Goal: Task Accomplishment & Management: Use online tool/utility

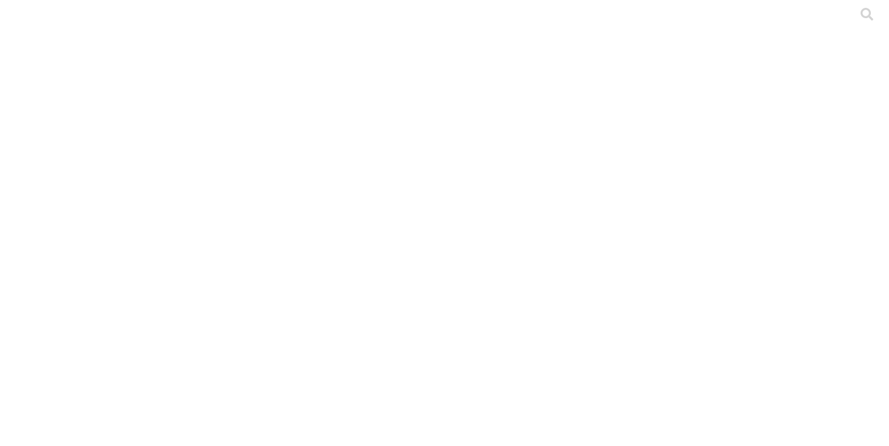
type input "agrop"
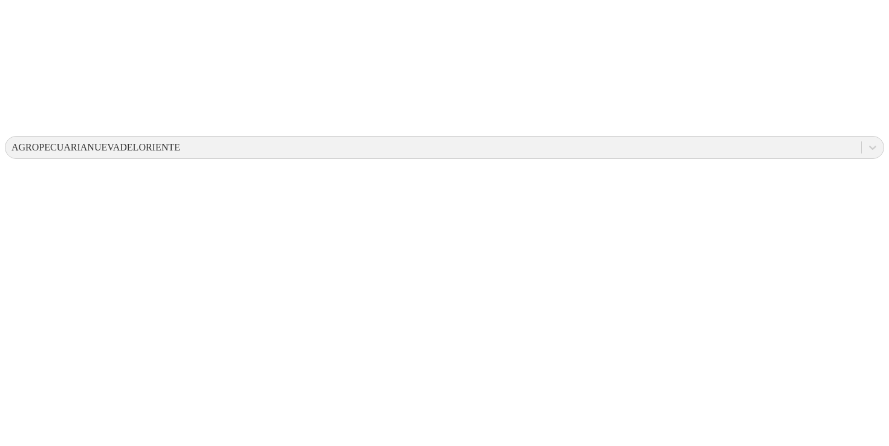
scroll to position [455, 0]
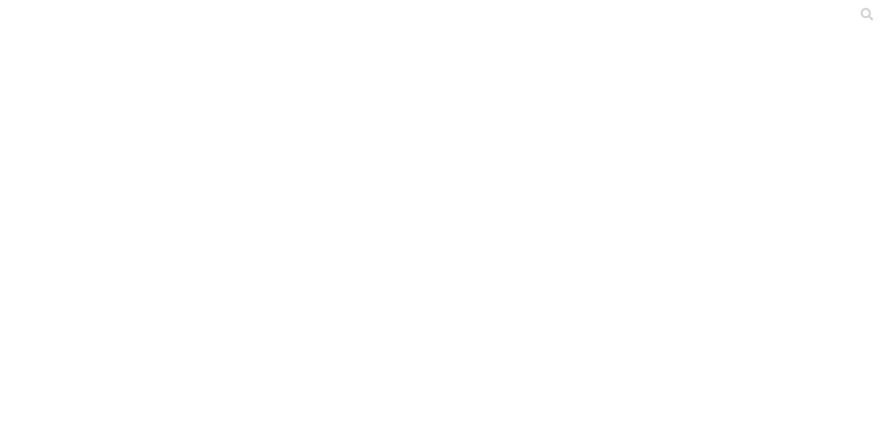
type input "cons"
type input "astr"
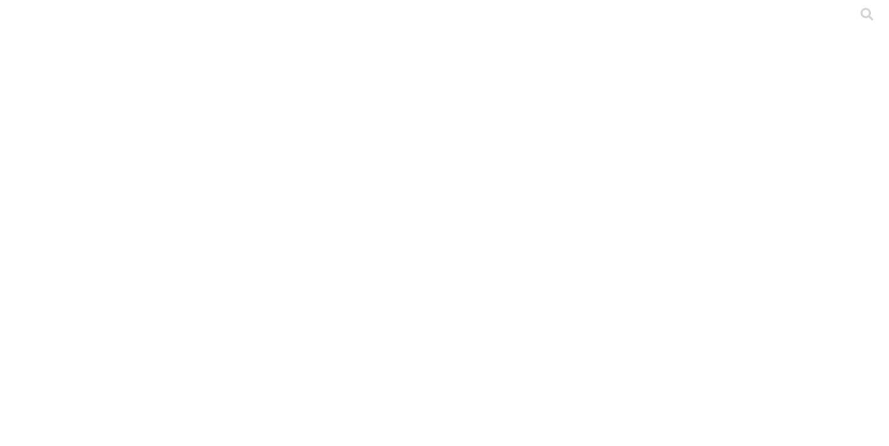
type input "agrope"
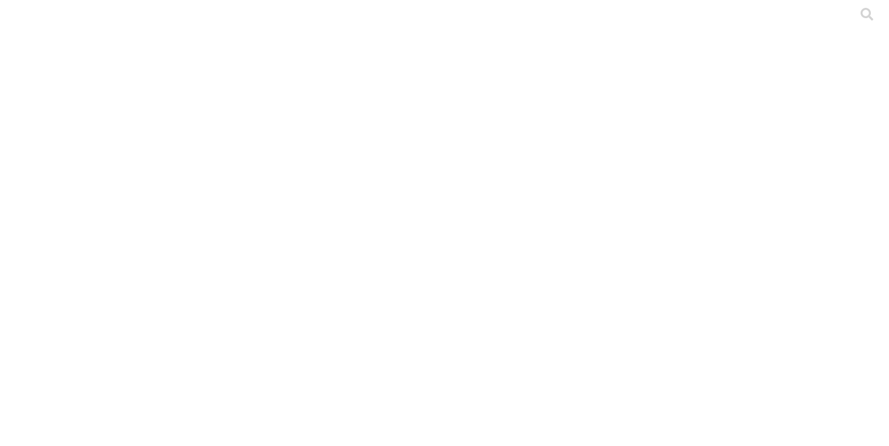
drag, startPoint x: 334, startPoint y: 149, endPoint x: 334, endPoint y: 175, distance: 26.0
